Goal: Task Accomplishment & Management: Manage account settings

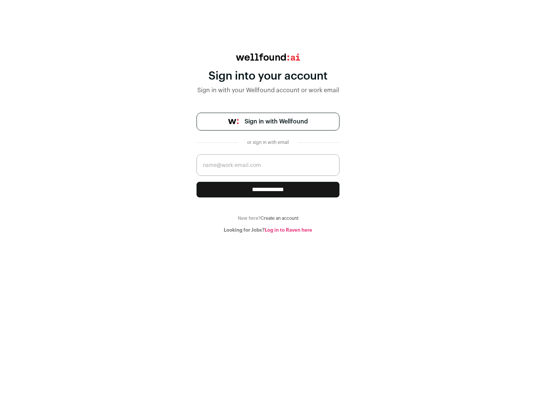
click at [276, 122] on span "Sign in with Wellfound" at bounding box center [276, 121] width 63 height 9
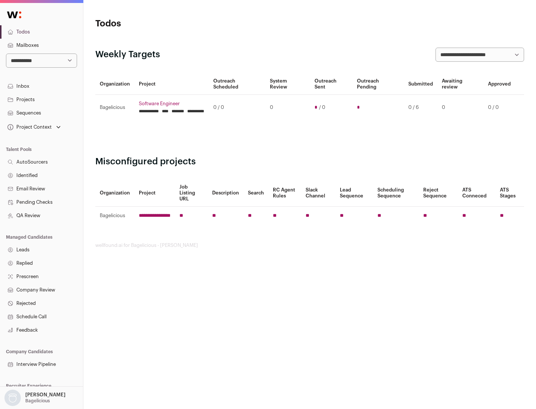
click at [41, 99] on link "Projects" at bounding box center [41, 99] width 83 height 13
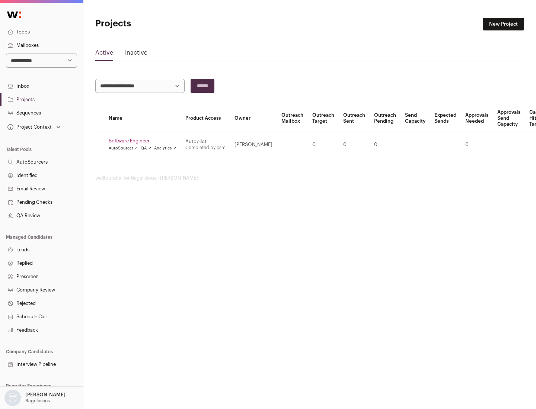
click at [145, 141] on link "Software Engineer" at bounding box center [143, 141] width 68 height 6
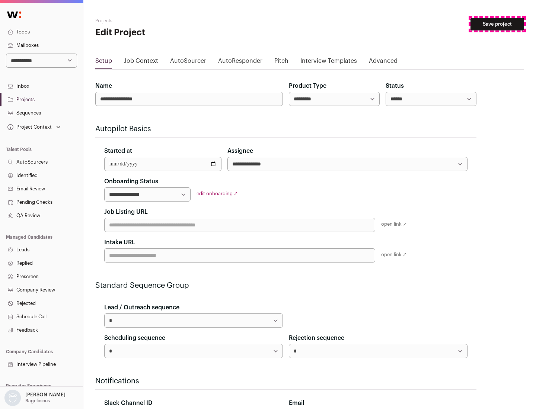
click at [497, 24] on button "Save project" at bounding box center [497, 24] width 54 height 13
